Goal: Task Accomplishment & Management: Manage account settings

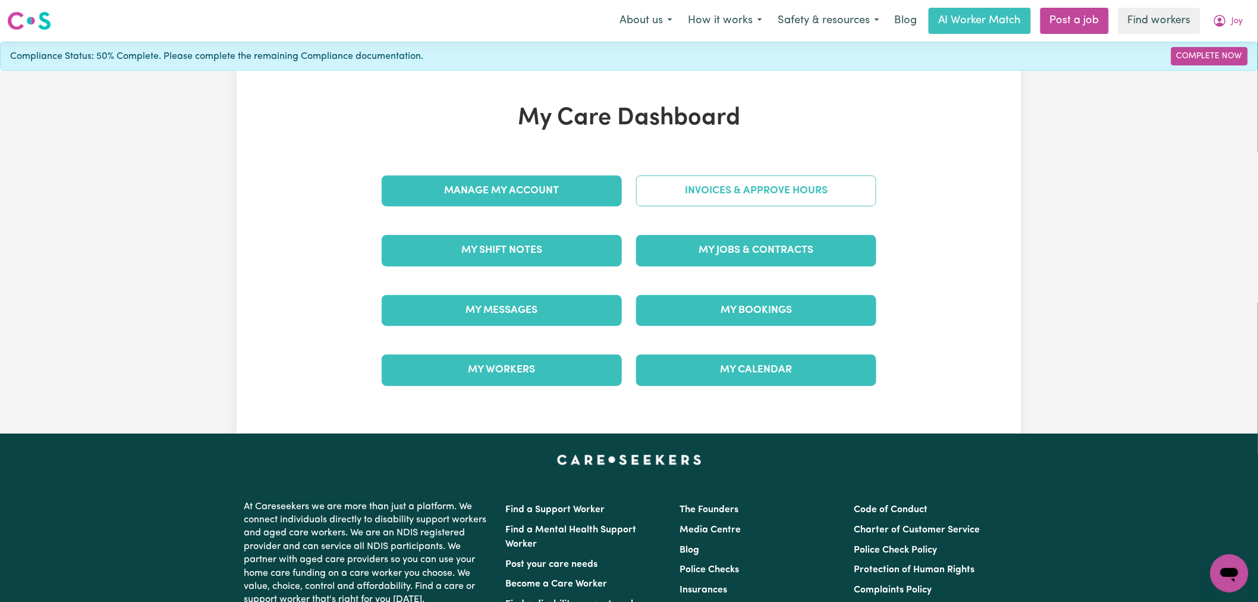
click at [712, 199] on link "Invoices & Approve Hours" at bounding box center [756, 190] width 240 height 31
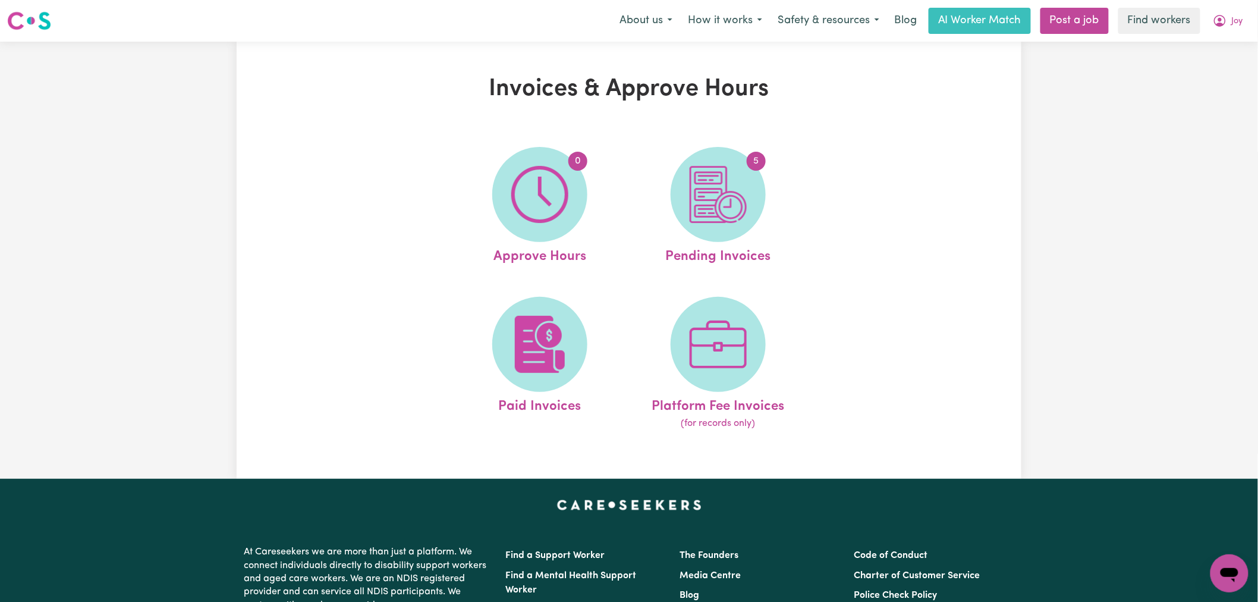
click at [712, 199] on img at bounding box center [718, 194] width 57 height 57
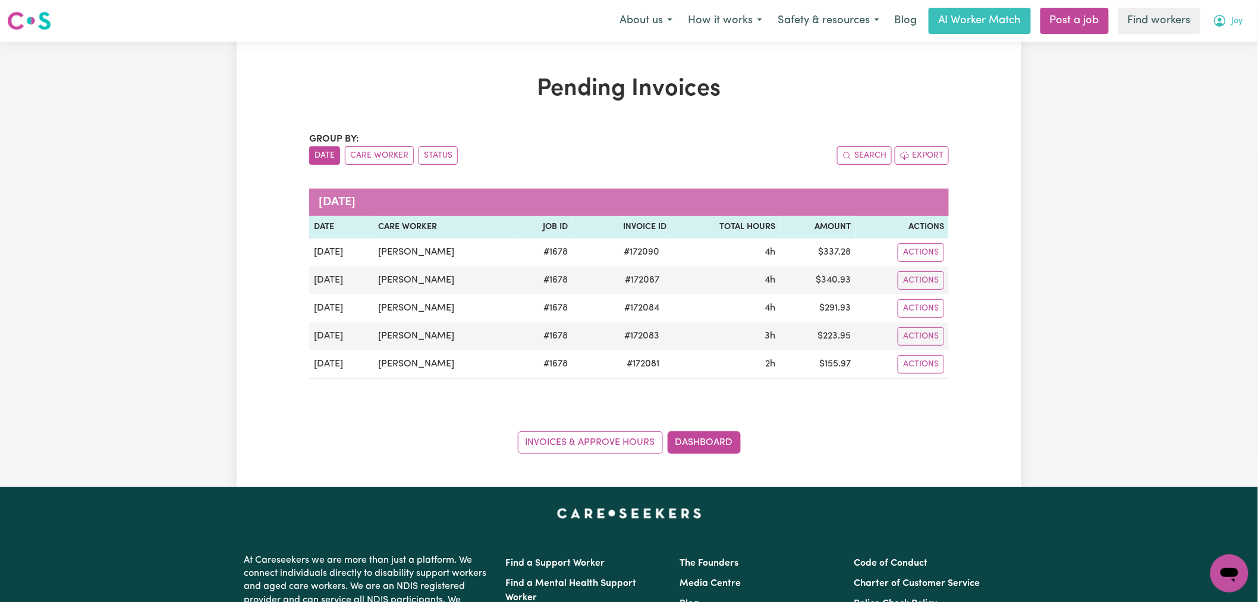
click at [1228, 21] on button "Joy" at bounding box center [1228, 20] width 46 height 25
click at [1233, 45] on link "My Dashboard" at bounding box center [1203, 46] width 94 height 23
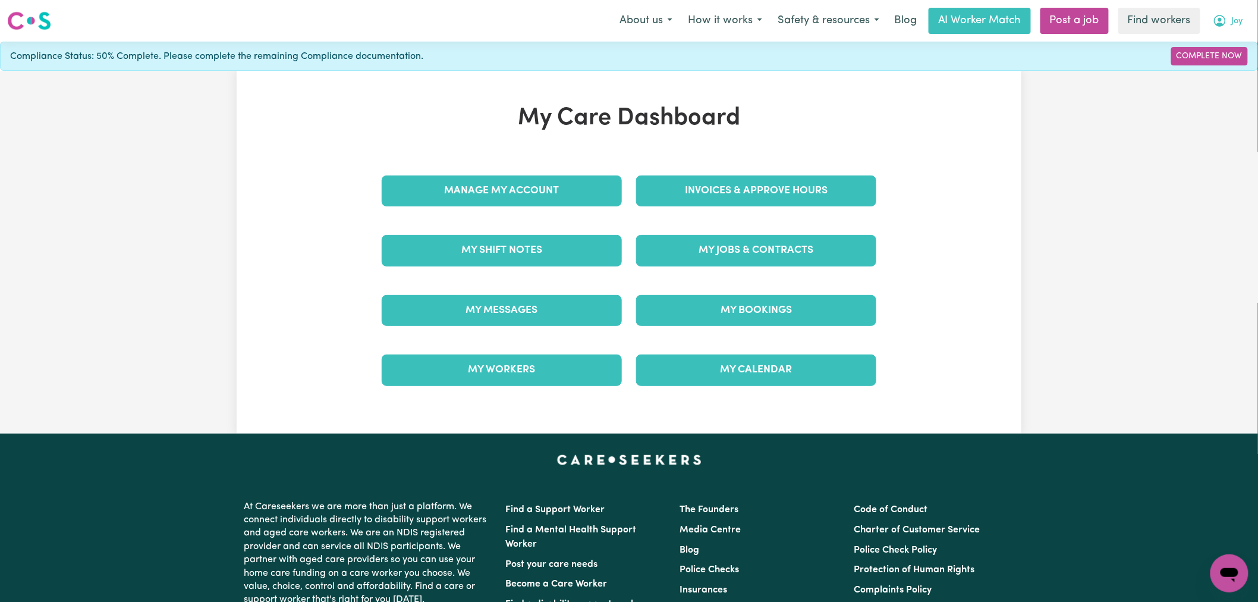
click at [1232, 18] on span "Joy" at bounding box center [1237, 21] width 11 height 13
click at [1213, 72] on link "Logout" at bounding box center [1203, 68] width 94 height 23
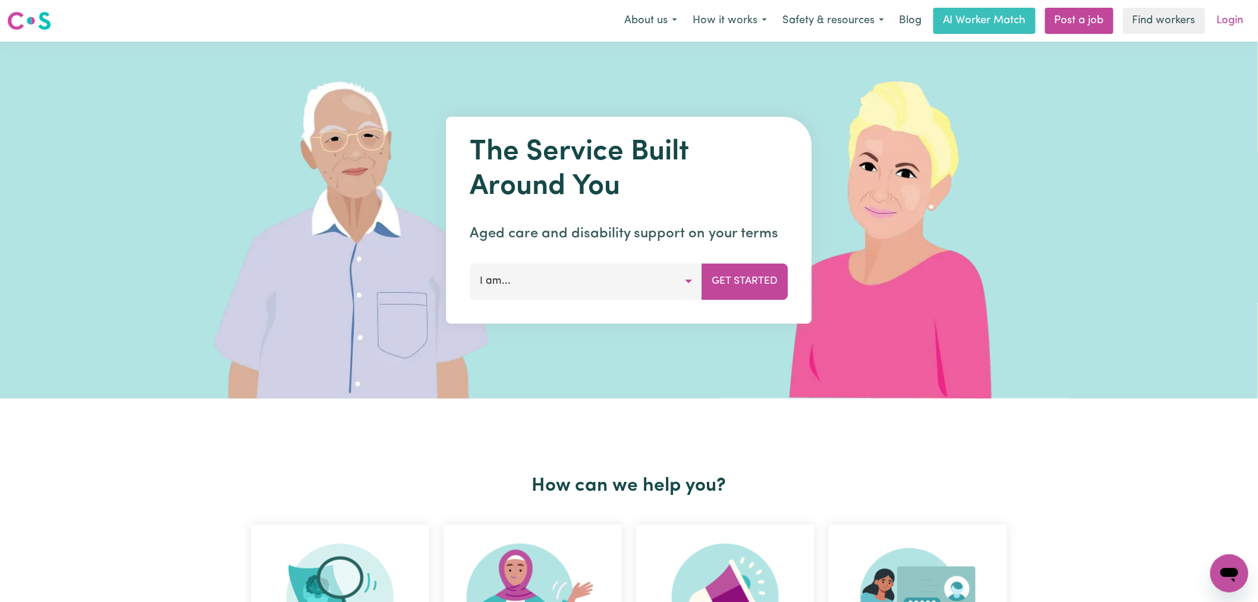
click at [1239, 22] on link "Login" at bounding box center [1230, 21] width 41 height 26
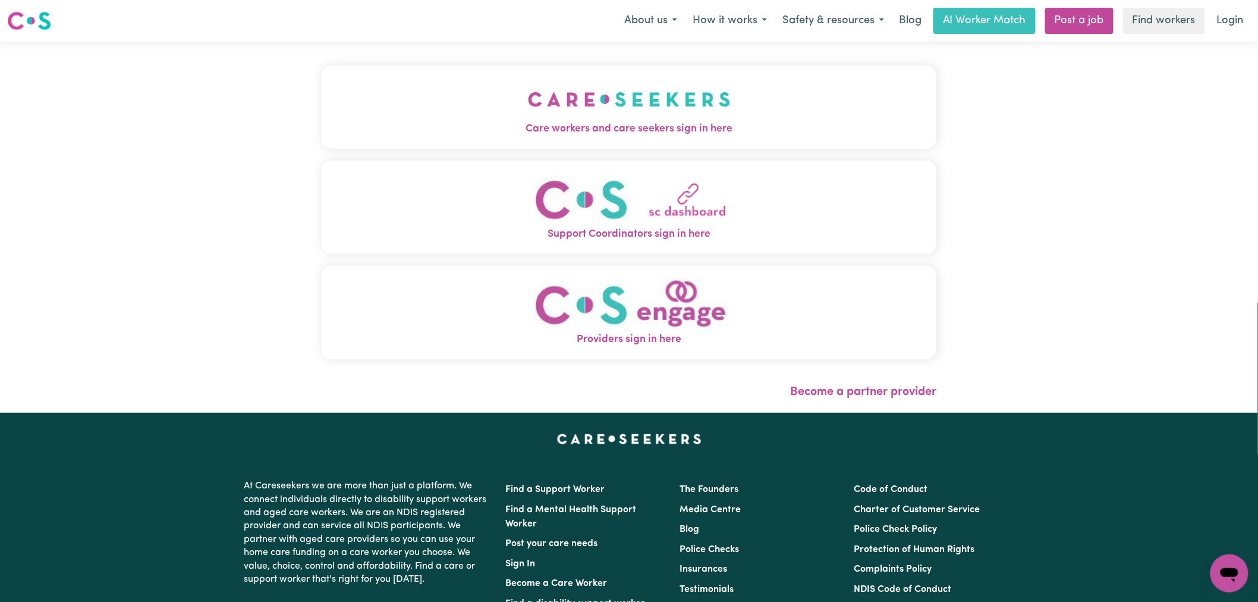
click at [509, 102] on button "Care workers and care seekers sign in here" at bounding box center [629, 106] width 615 height 83
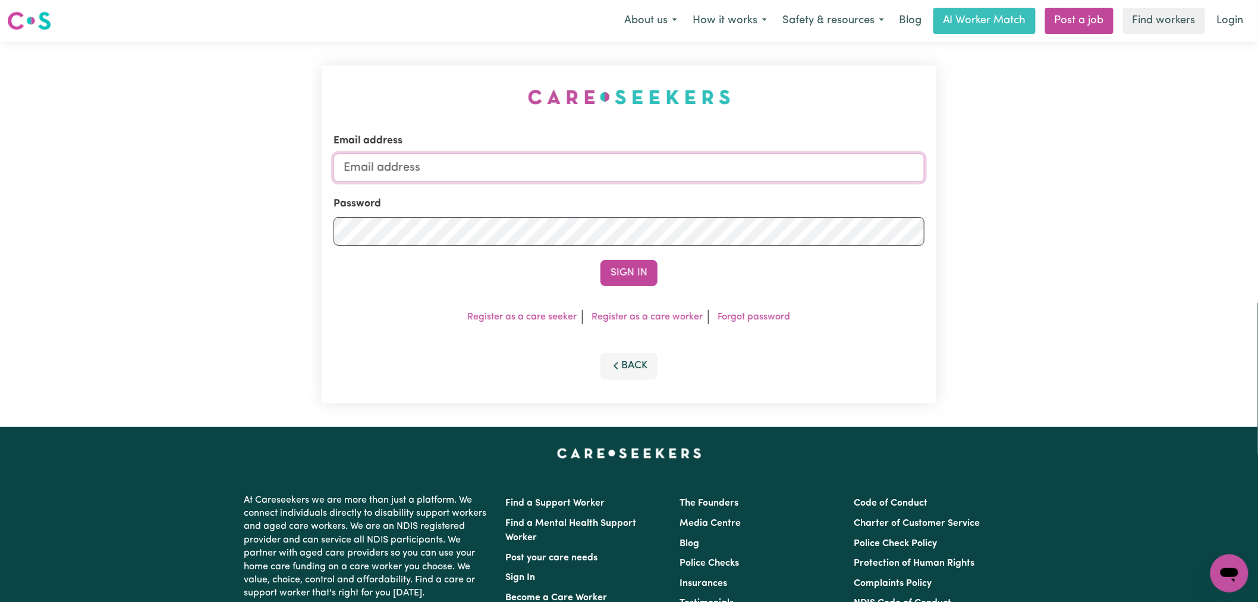
type input "lindsay+engage@careseekers.com.au"
click at [611, 275] on button "Sign In" at bounding box center [628, 273] width 57 height 26
